Goal: Download file/media

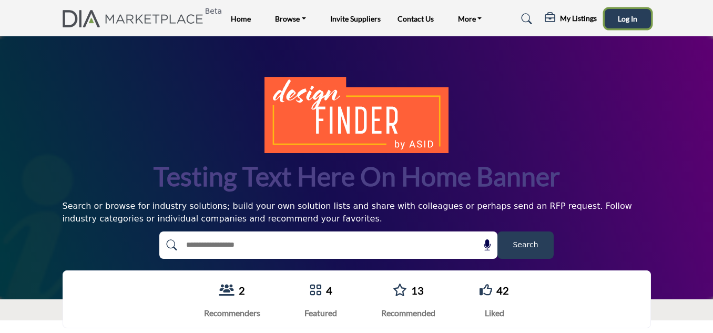
click at [627, 18] on span "Log In" at bounding box center [627, 18] width 19 height 9
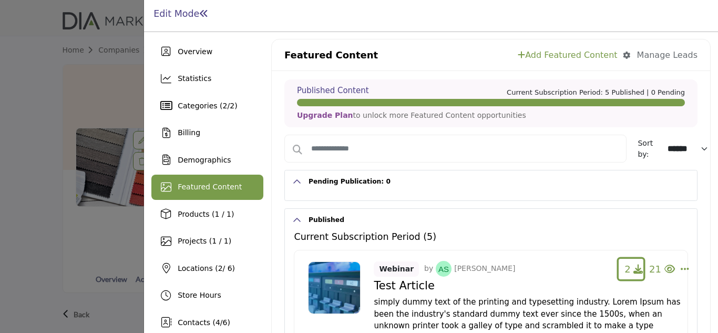
click at [629, 269] on span "2" at bounding box center [628, 268] width 6 height 11
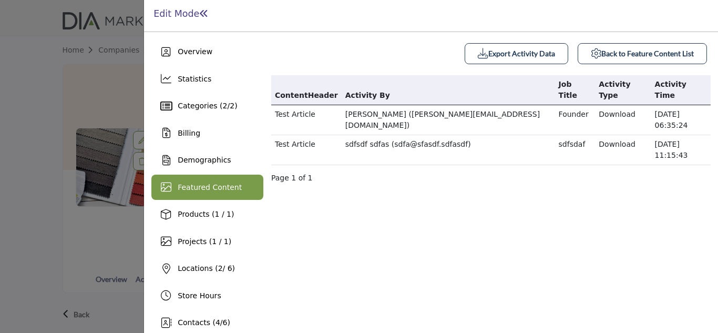
click at [508, 53] on b "Export Activity Data" at bounding box center [516, 53] width 77 height 11
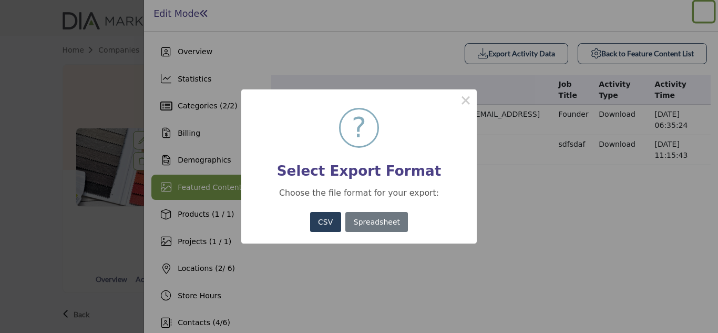
click at [329, 220] on button "CSV" at bounding box center [325, 222] width 31 height 21
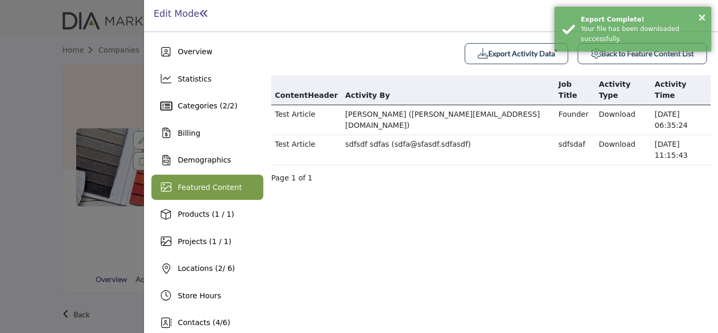
click at [508, 53] on b "Export Activity Data" at bounding box center [516, 53] width 77 height 11
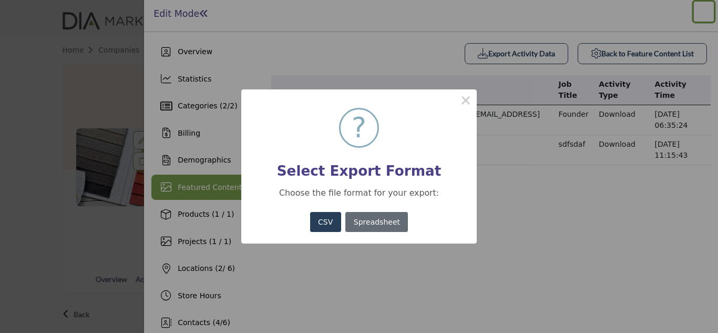
click at [375, 222] on button "Spreadsheet" at bounding box center [376, 222] width 63 height 21
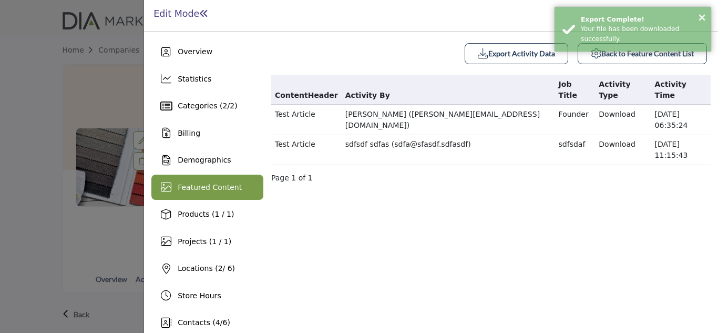
click at [636, 53] on b "Back to Feature Content List" at bounding box center [642, 53] width 103 height 11
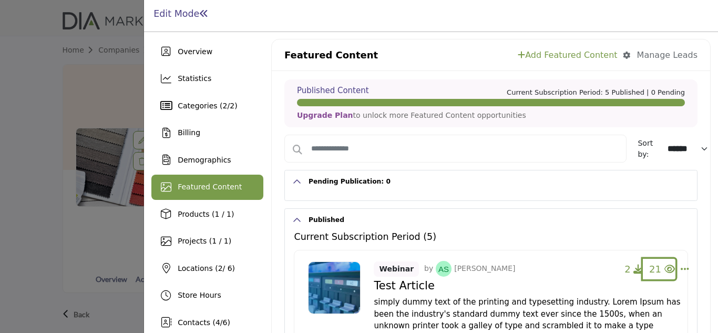
click at [656, 269] on span "21" at bounding box center [655, 268] width 12 height 11
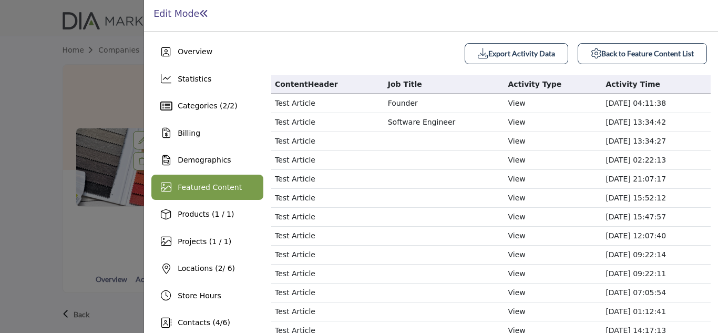
click at [508, 53] on b "Export Activity Data" at bounding box center [516, 53] width 77 height 11
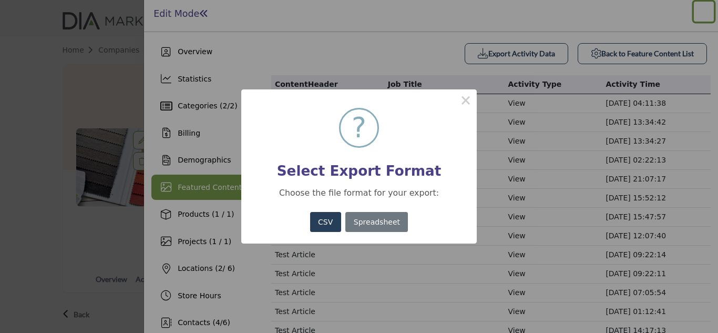
click at [329, 221] on button "CSV" at bounding box center [325, 222] width 31 height 21
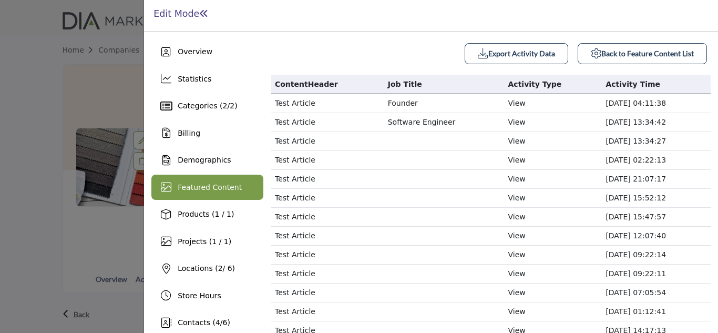
click at [508, 53] on b "Export Activity Data" at bounding box center [516, 53] width 77 height 11
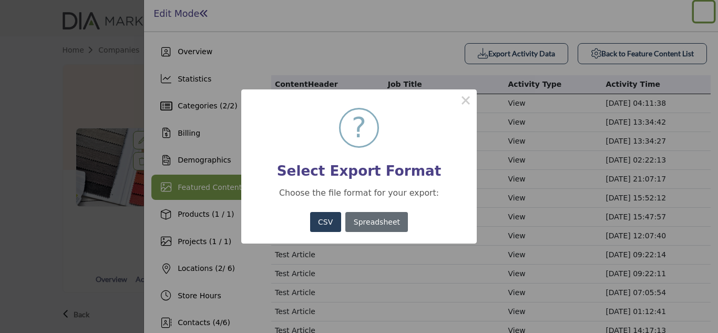
click at [375, 220] on button "Spreadsheet" at bounding box center [376, 222] width 63 height 21
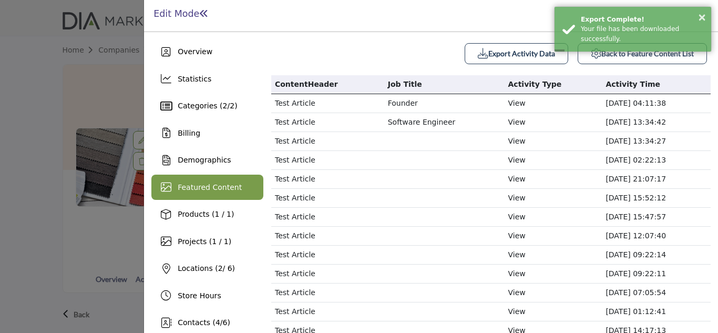
click at [636, 53] on b "Back to Feature Content List" at bounding box center [642, 53] width 103 height 11
